Goal: Find specific page/section: Find specific page/section

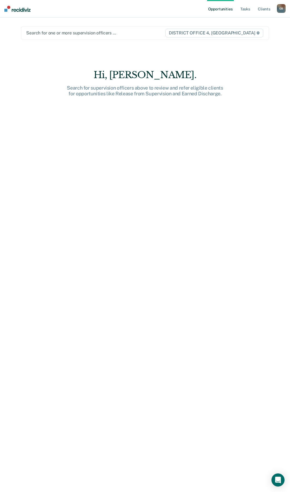
click at [57, 34] on div at bounding box center [95, 33] width 139 height 6
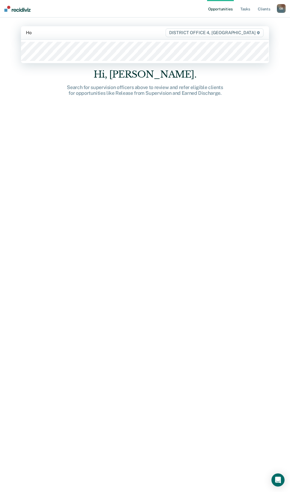
type input "Hol"
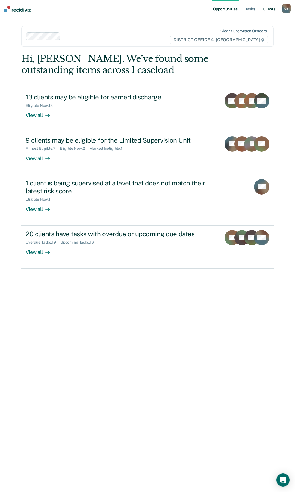
click at [272, 11] on link "Client s" at bounding box center [269, 8] width 15 height 17
